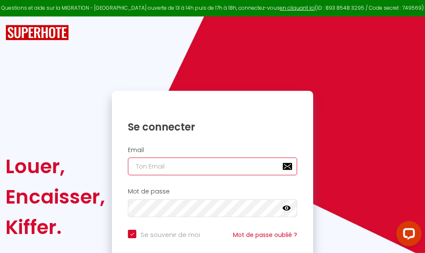
click at [213, 166] on input "email" at bounding box center [212, 166] width 169 height 18
type input "m"
checkbox input "true"
type input "ma"
checkbox input "true"
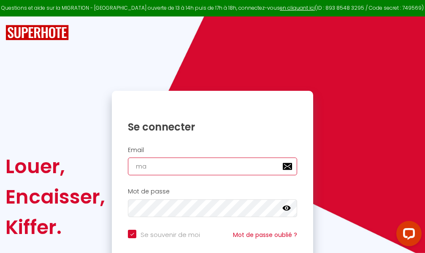
type input "mar"
checkbox input "true"
type input "marc"
checkbox input "true"
type input "marcd"
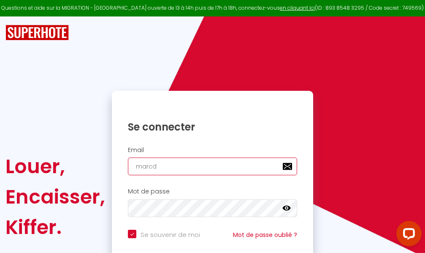
checkbox input "true"
type input "marcdp"
checkbox input "true"
type input "marcdpo"
checkbox input "true"
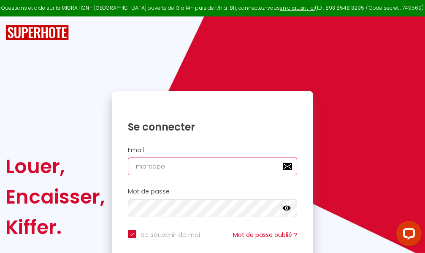
type input "marcdpoz"
checkbox input "true"
type input "marcdpoz."
checkbox input "true"
type input "marcdpoz.l"
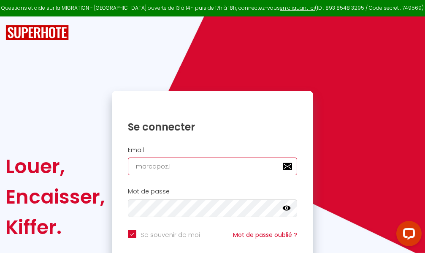
checkbox input "true"
type input "marcdpoz.lo"
checkbox input "true"
type input "marcdpoz.loc"
checkbox input "true"
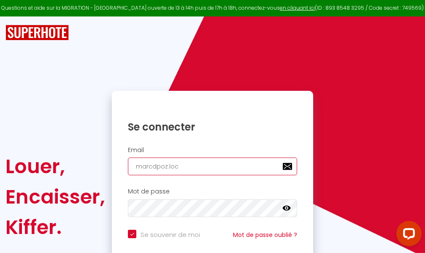
type input "marcdpoz.loca"
checkbox input "true"
type input "marcdpoz.locat"
checkbox input "true"
type input "marcdpoz.locati"
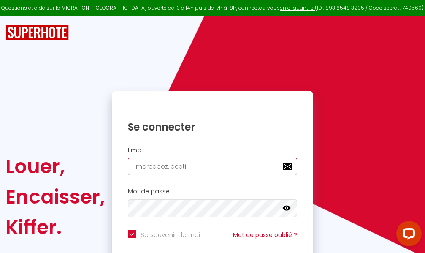
checkbox input "true"
type input "marcdpoz.locatio"
checkbox input "true"
type input "marcdpoz.location"
checkbox input "true"
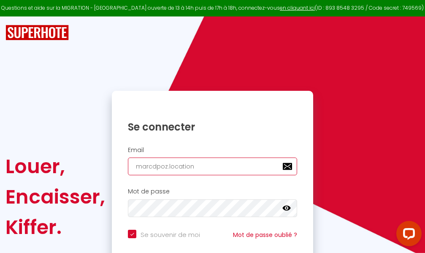
type input "marcdpoz.location@"
checkbox input "true"
type input "marcdpoz.location@g"
checkbox input "true"
type input "marcdpoz.location@gm"
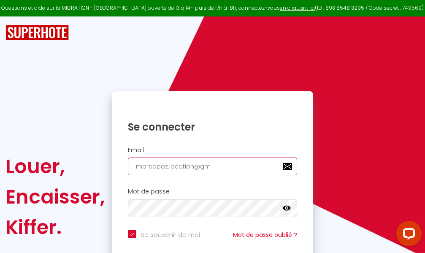
checkbox input "true"
type input "marcdpoz.location@gma"
checkbox input "true"
type input "marcdpoz.location@gmai"
checkbox input "true"
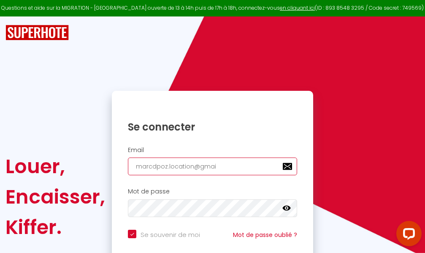
type input "[EMAIL_ADDRESS]"
checkbox input "true"
type input "[EMAIL_ADDRESS]."
checkbox input "true"
type input "marcdpoz.location@gmail.c"
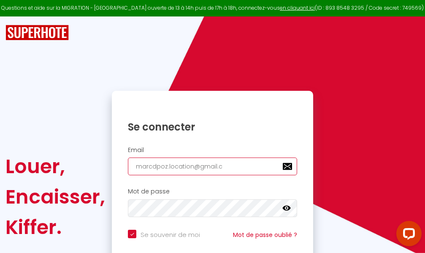
checkbox input "true"
type input "[EMAIL_ADDRESS][DOMAIN_NAME]"
checkbox input "true"
type input "[EMAIL_ADDRESS][DOMAIN_NAME]"
checkbox input "true"
